Goal: Task Accomplishment & Management: Manage account settings

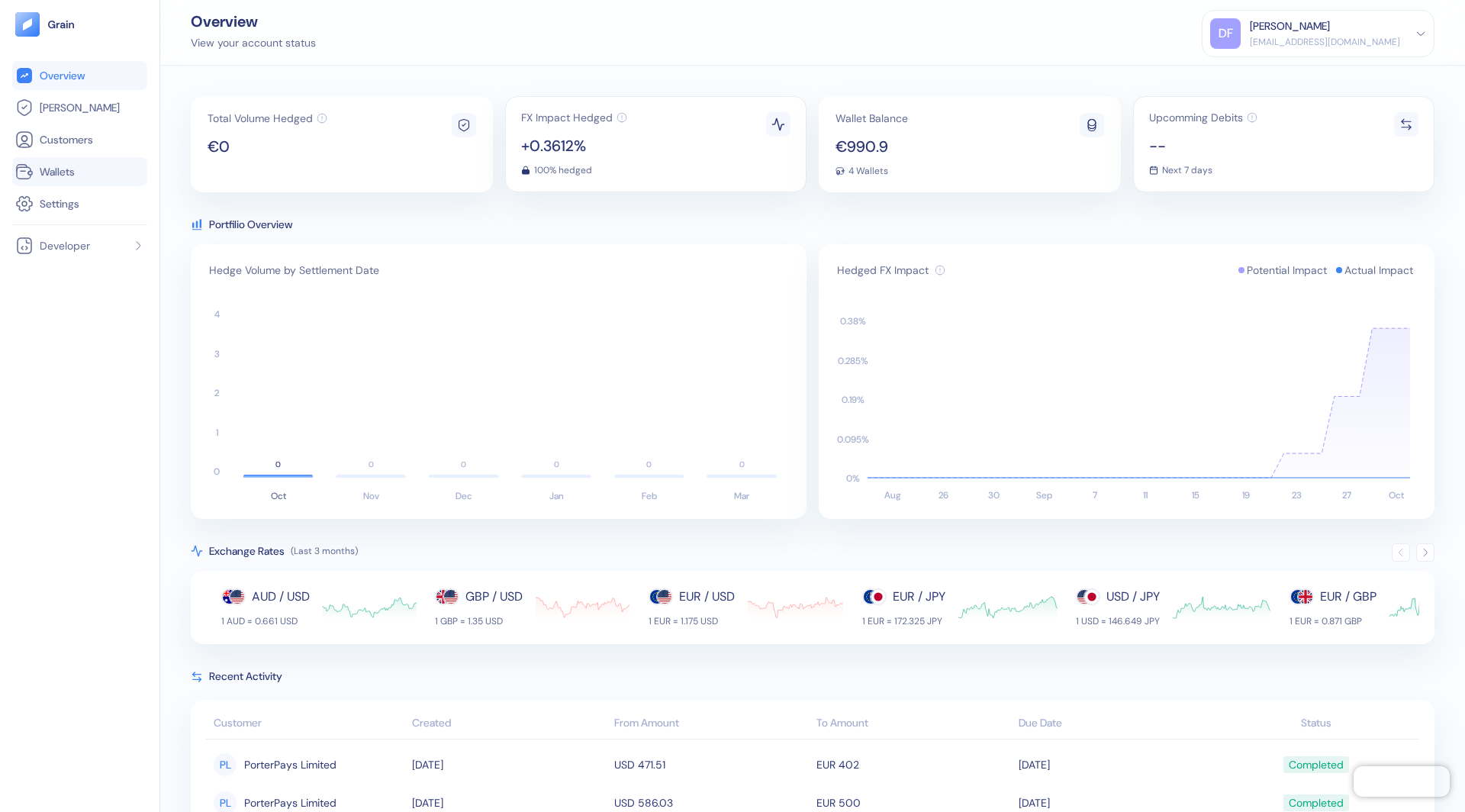
click at [86, 183] on li "Wallets" at bounding box center [79, 171] width 135 height 29
click at [888, 170] on div "4 Wallets" at bounding box center [872, 170] width 72 height 9
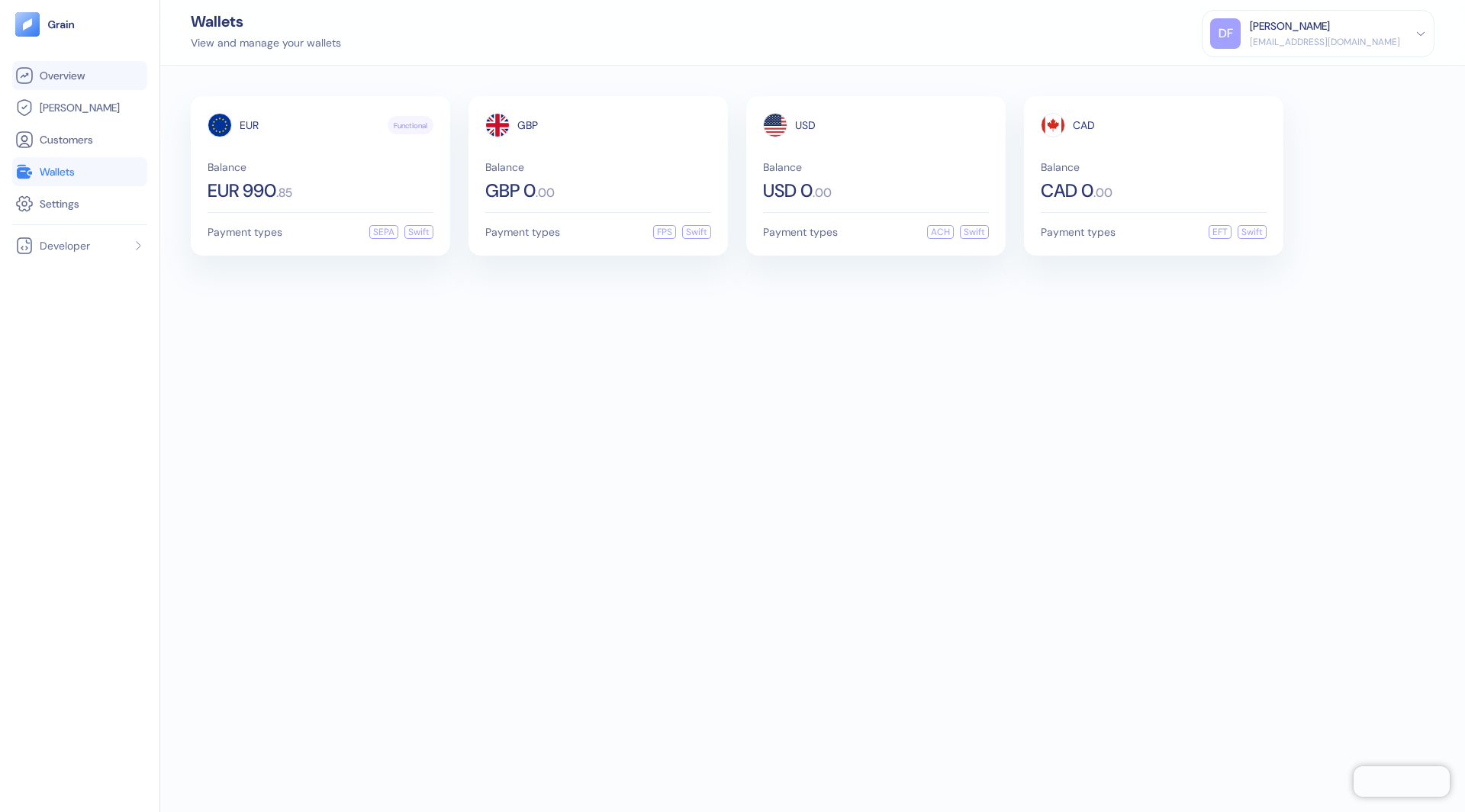
click at [50, 75] on span "Overview" at bounding box center [61, 75] width 45 height 16
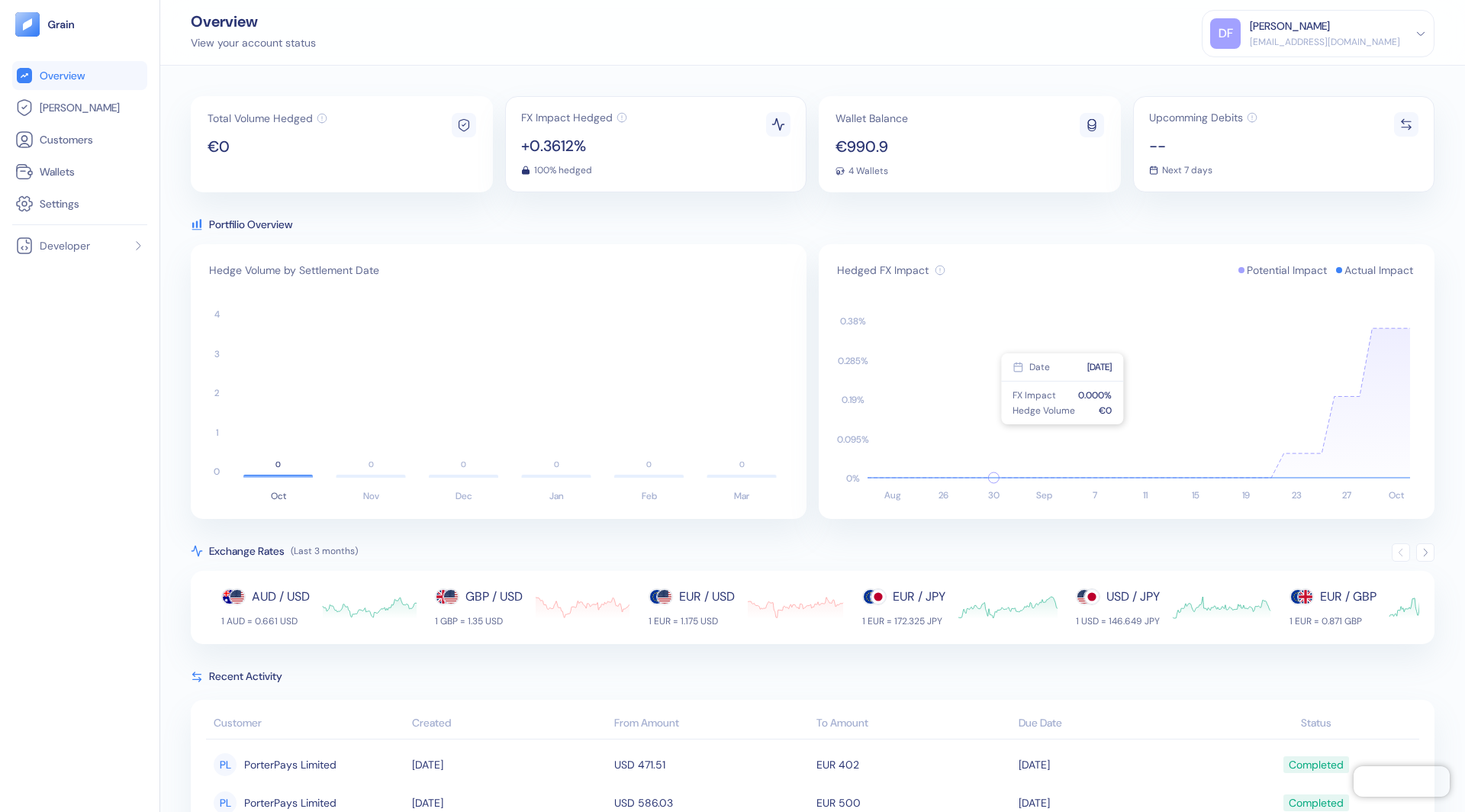
scroll to position [366, 0]
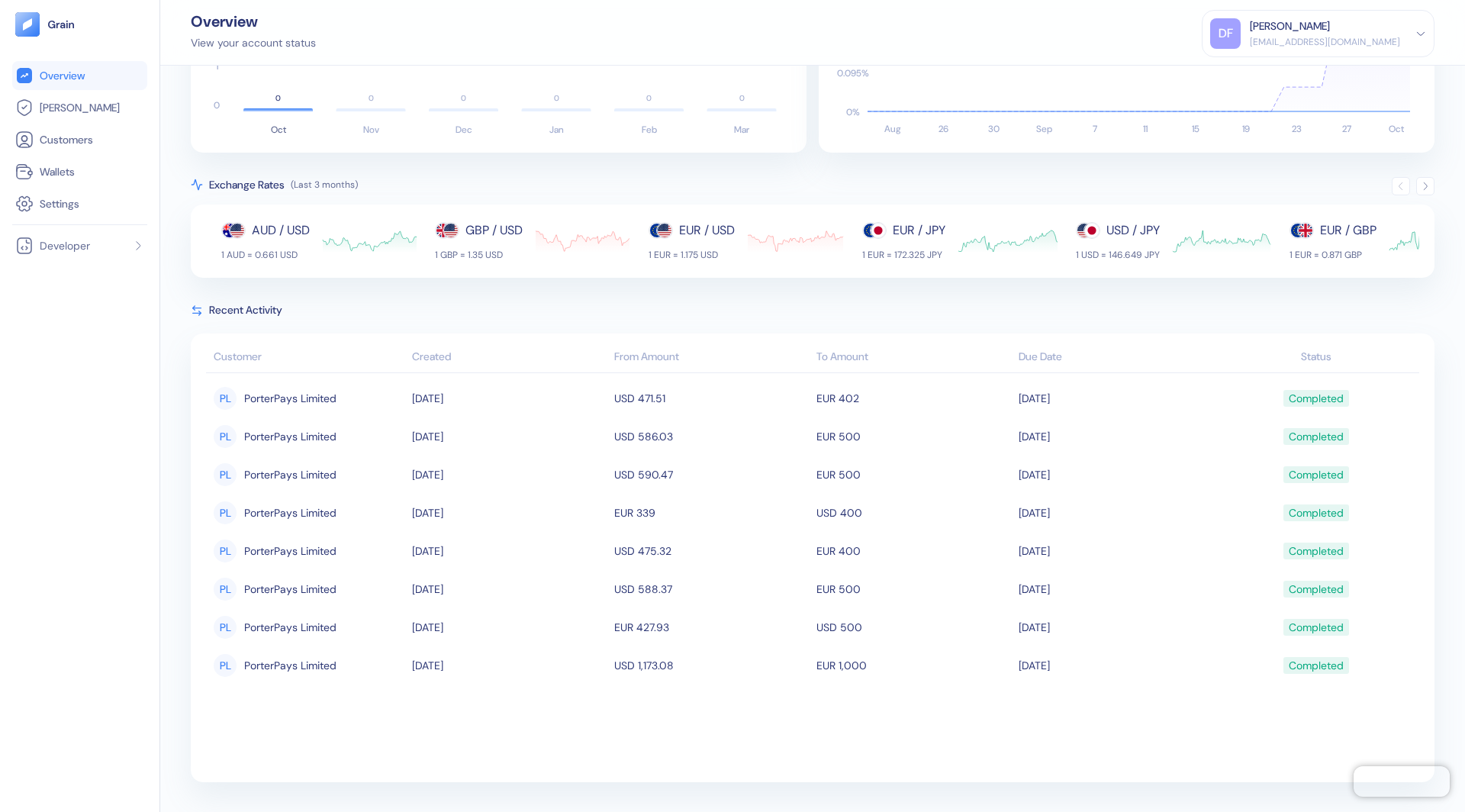
click at [1422, 39] on div "DF [PERSON_NAME] [EMAIL_ADDRESS][DOMAIN_NAME]" at bounding box center [1318, 33] width 216 height 30
click at [1272, 72] on div "Sign Out" at bounding box center [1251, 76] width 42 height 16
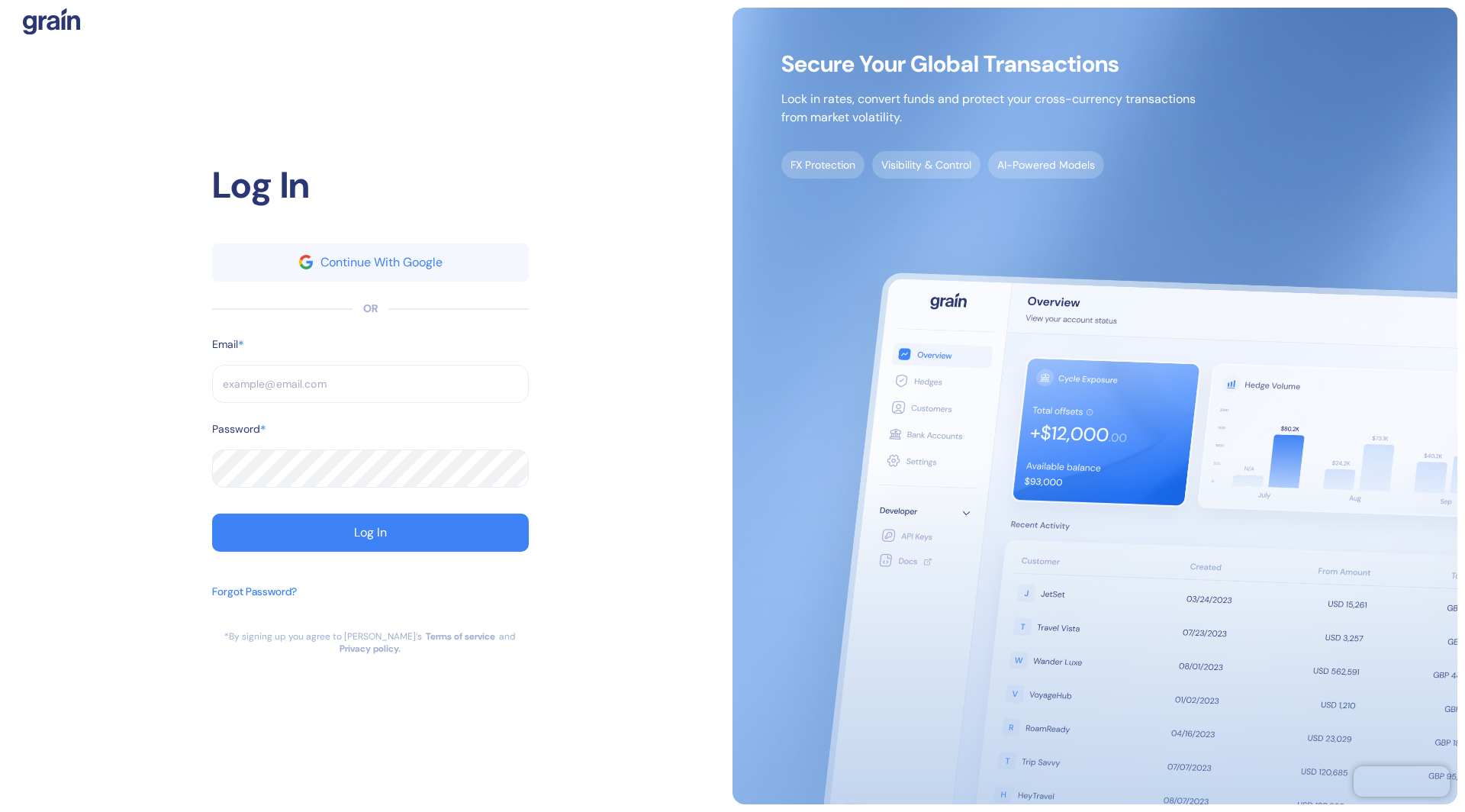
type input "[EMAIL_ADDRESS][DOMAIN_NAME]"
